Goal: Navigation & Orientation: Find specific page/section

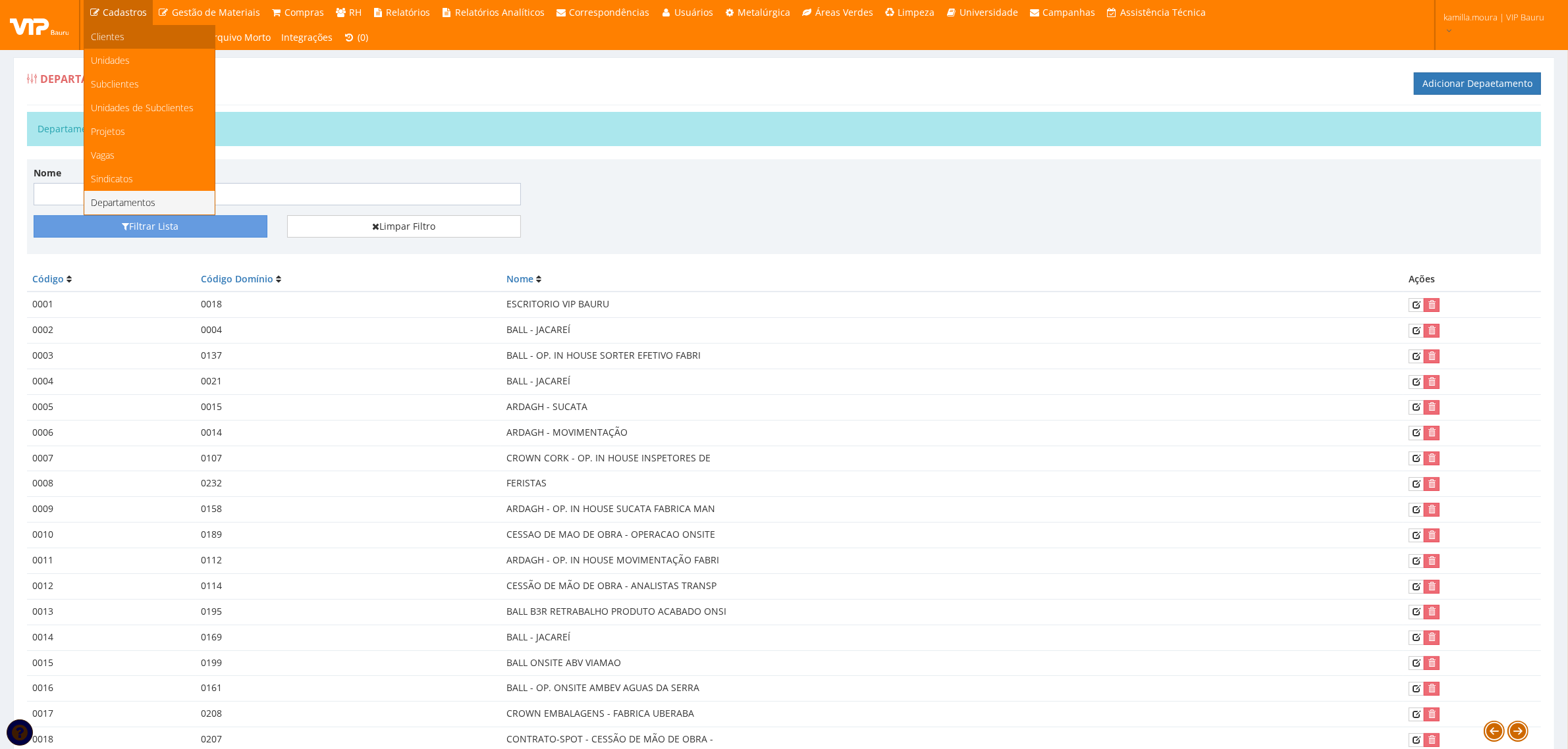
click at [126, 36] on link "Clientes" at bounding box center [150, 37] width 131 height 24
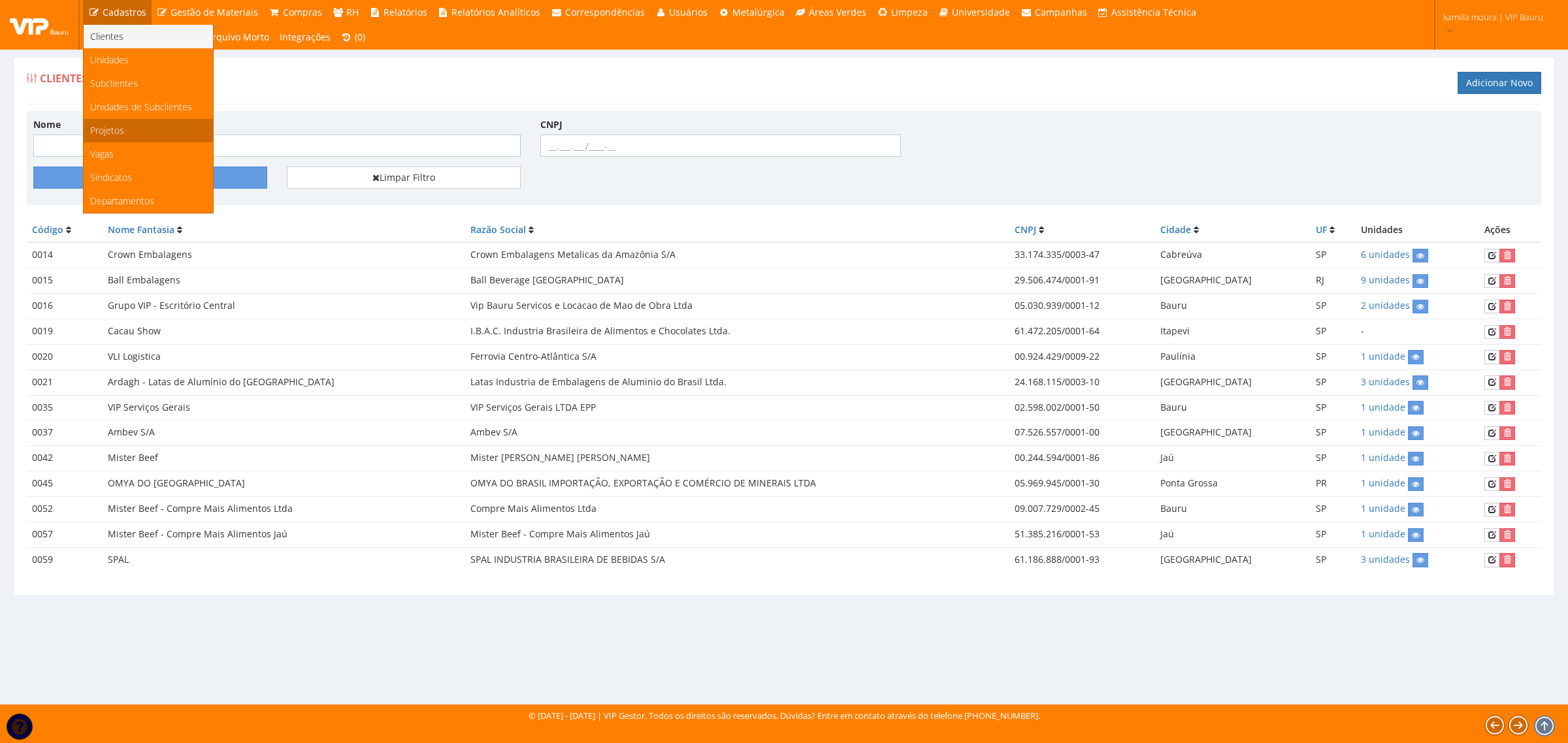
click at [131, 134] on link "Projetos" at bounding box center [149, 131] width 130 height 24
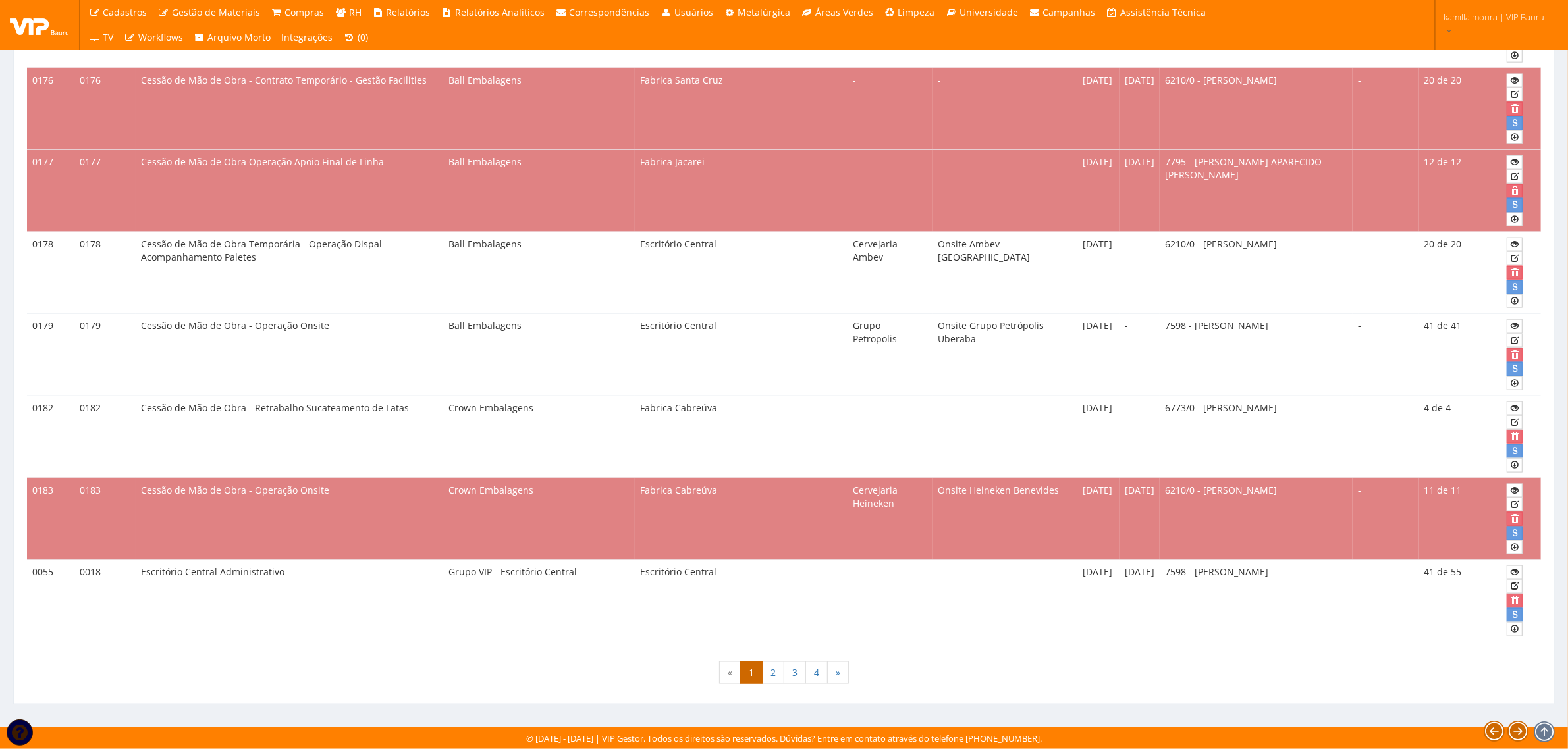
scroll to position [2218, 0]
click at [815, 676] on link "4" at bounding box center [817, 673] width 23 height 23
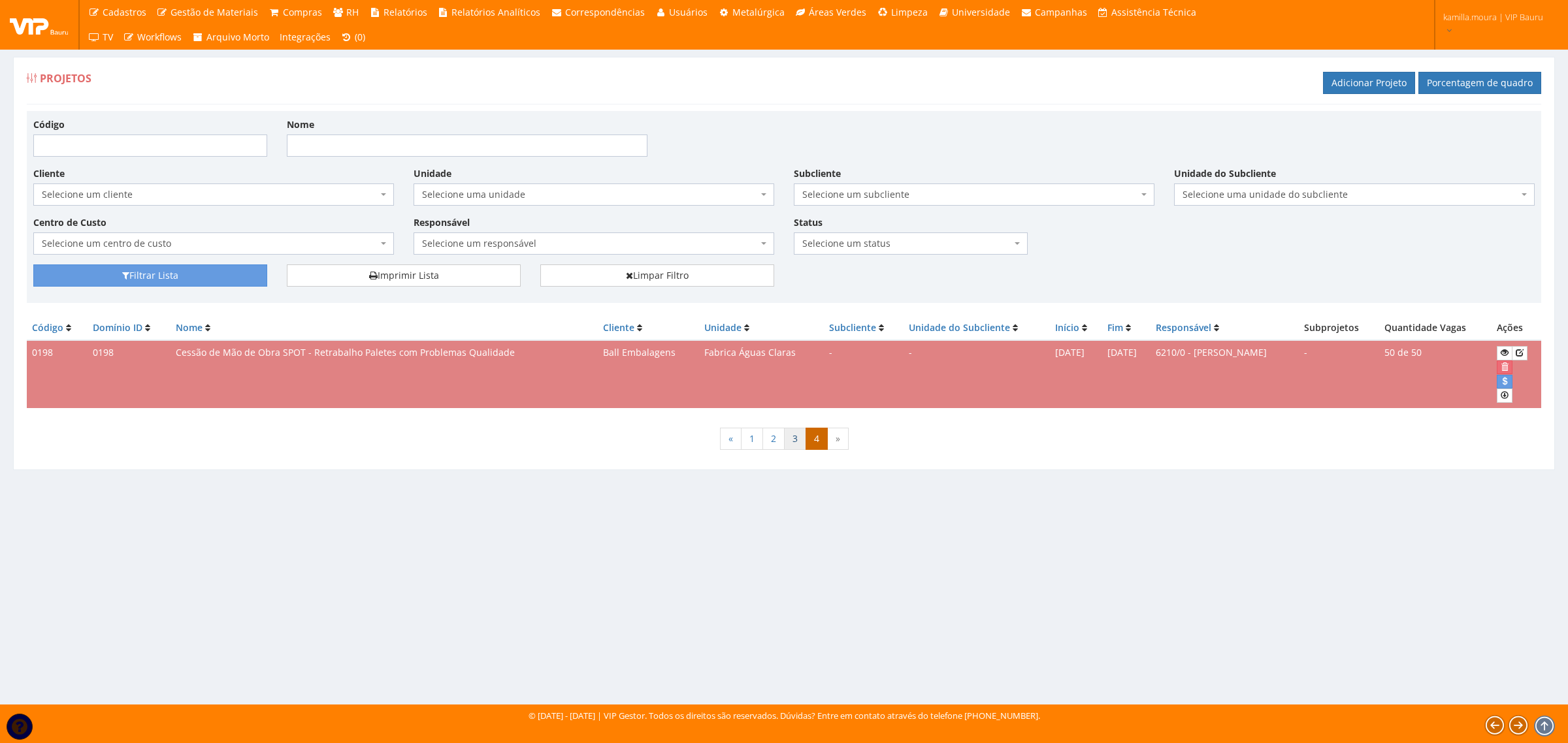
click at [790, 444] on link "3" at bounding box center [795, 439] width 22 height 22
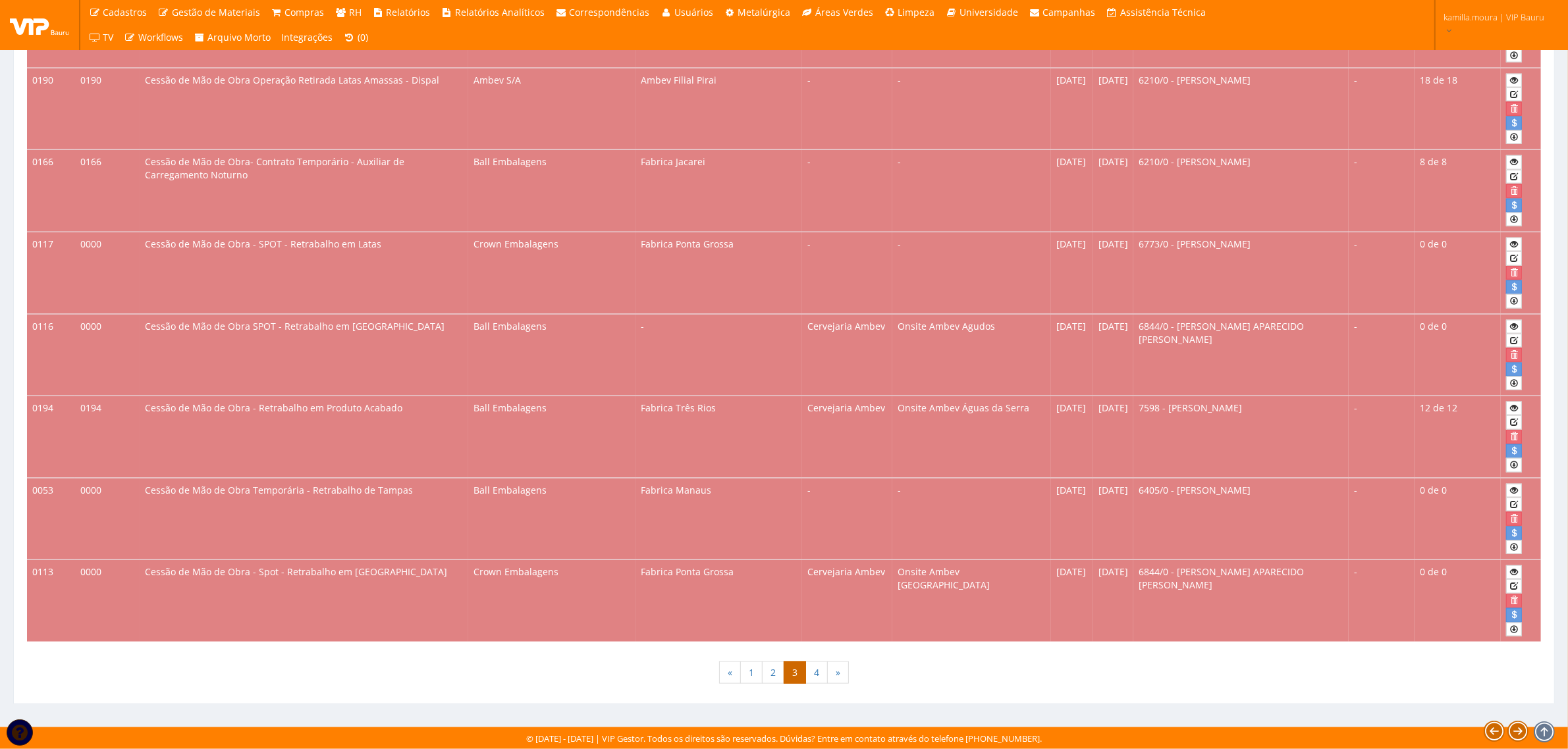
scroll to position [2203, 0]
click at [752, 672] on link "1" at bounding box center [751, 673] width 23 height 23
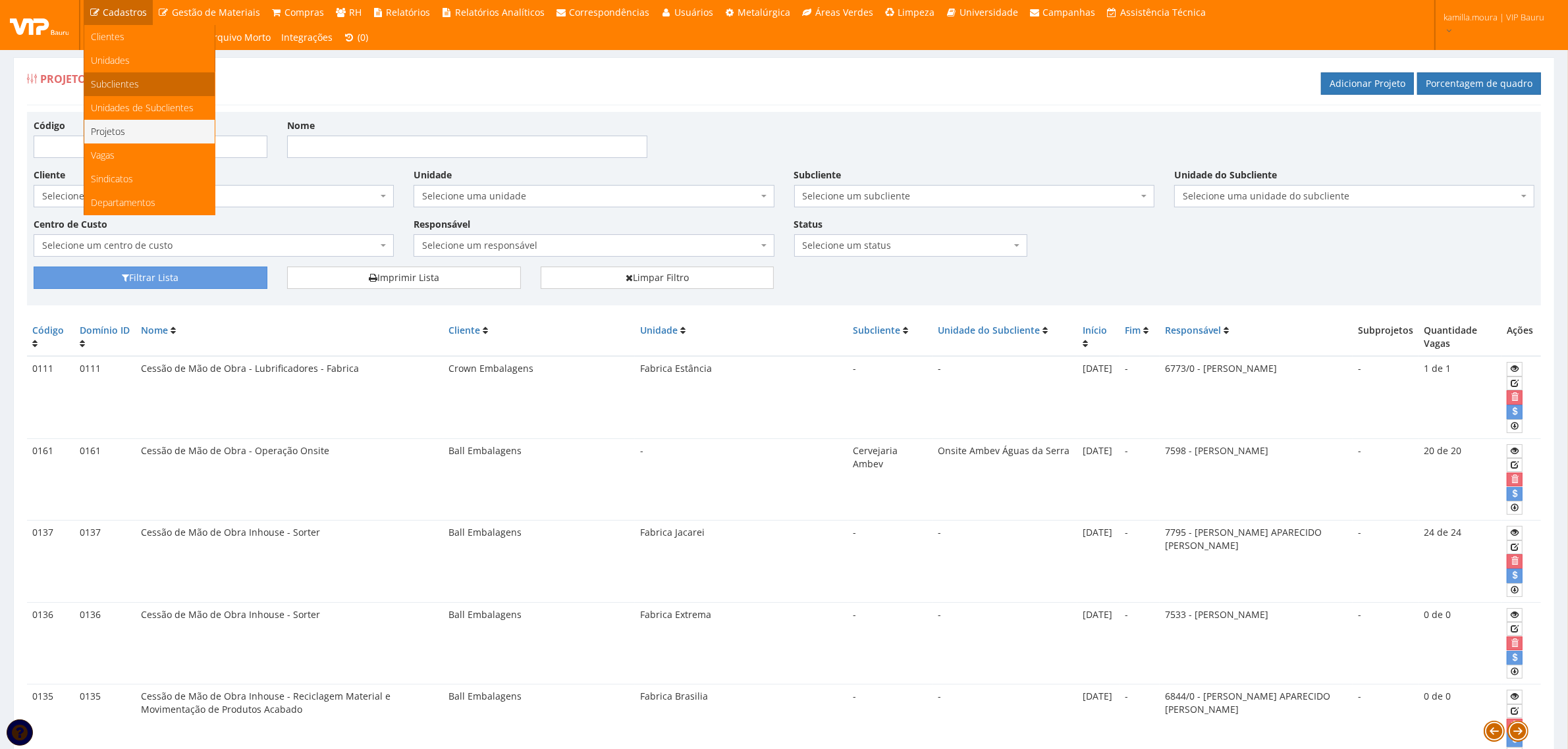
click at [140, 85] on link "Subclientes" at bounding box center [150, 85] width 131 height 24
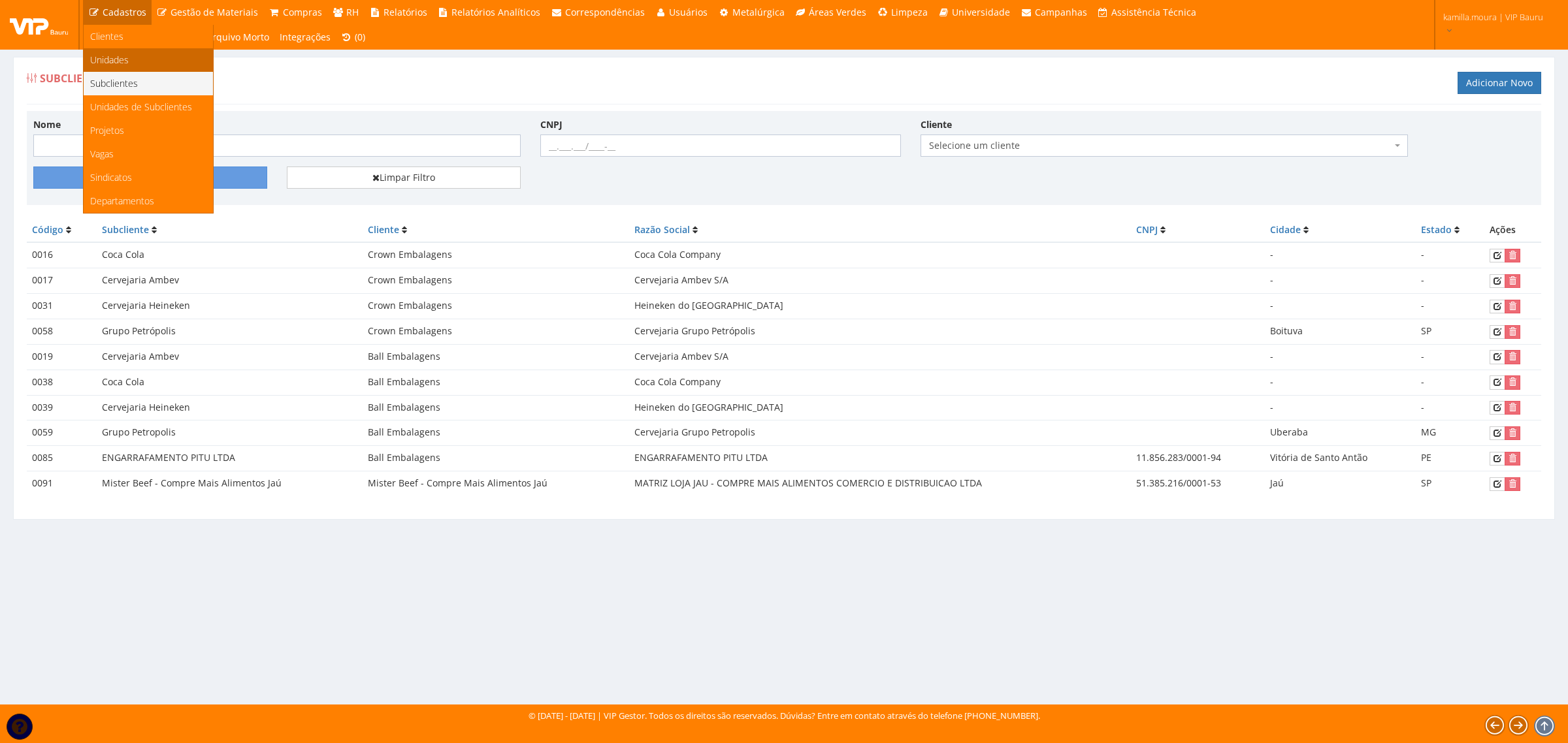
click at [112, 59] on span "Unidades" at bounding box center [109, 59] width 38 height 13
